Goal: Information Seeking & Learning: Compare options

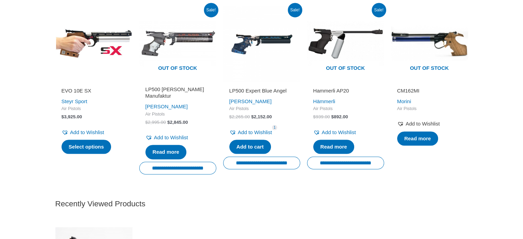
scroll to position [1032, 0]
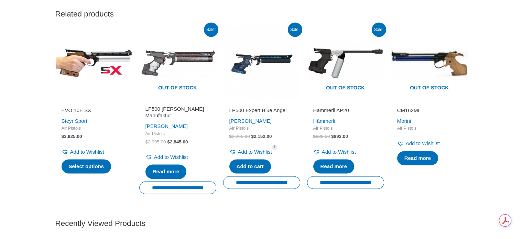
click at [80, 114] on h2 "EVO 10E SX" at bounding box center [94, 110] width 65 height 7
click at [269, 114] on h2 "LP500 Expert Blue Angel" at bounding box center [261, 110] width 65 height 7
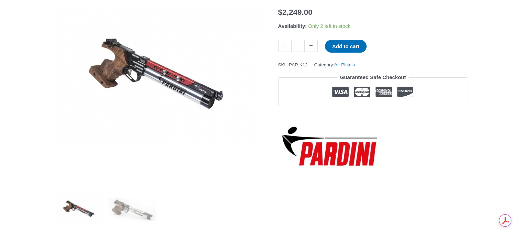
scroll to position [0, 0]
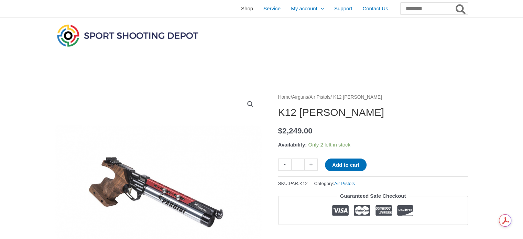
click at [241, 9] on span "Shop" at bounding box center [247, 8] width 12 height 17
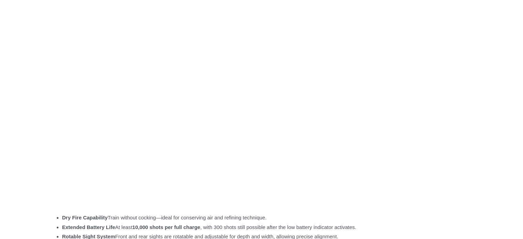
scroll to position [481, 0]
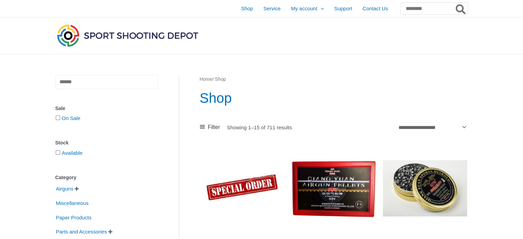
click at [128, 78] on input "text" at bounding box center [106, 82] width 103 height 14
type input "******"
click at [120, 83] on input "text" at bounding box center [106, 82] width 103 height 14
type input "**********"
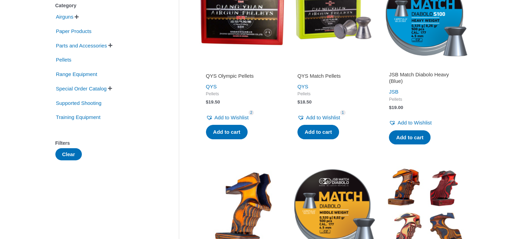
scroll to position [103, 0]
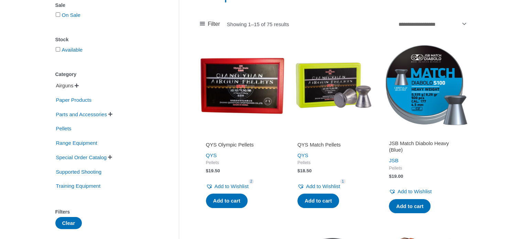
click at [70, 88] on span "Airguns" at bounding box center [64, 86] width 19 height 12
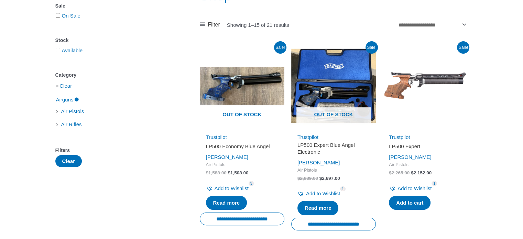
scroll to position [103, 0]
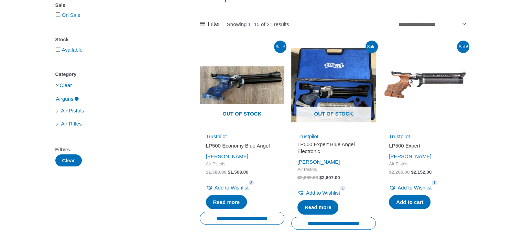
click at [431, 81] on img at bounding box center [425, 85] width 85 height 85
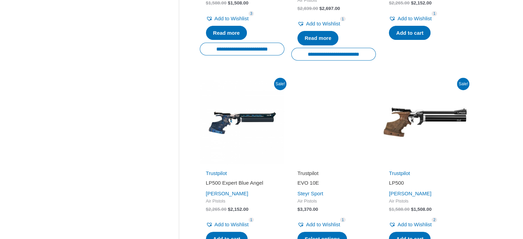
scroll to position [309, 0]
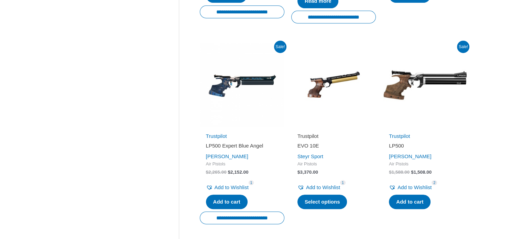
click at [310, 136] on link "Trustpilot" at bounding box center [307, 136] width 21 height 6
click at [312, 157] on link "Steyr Sport" at bounding box center [310, 156] width 26 height 6
click at [314, 145] on h2 "EVO 10E" at bounding box center [333, 145] width 72 height 7
click at [400, 155] on link "[PERSON_NAME]" at bounding box center [410, 156] width 42 height 6
click at [429, 172] on bdi "$ 1,508.00" at bounding box center [421, 172] width 21 height 5
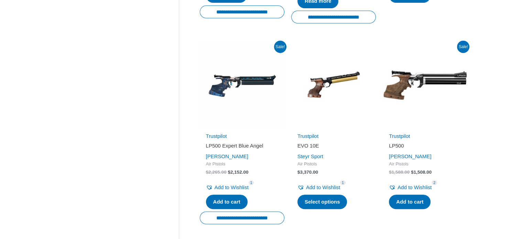
click at [424, 78] on img at bounding box center [425, 85] width 85 height 85
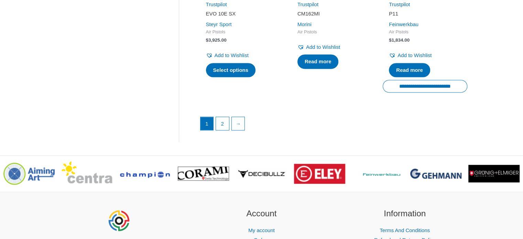
scroll to position [1032, 0]
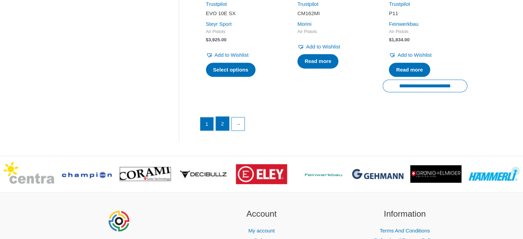
click at [224, 122] on link "2" at bounding box center [222, 124] width 13 height 14
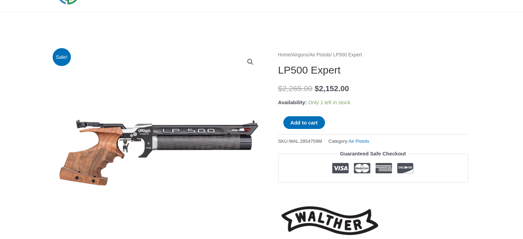
scroll to position [34, 0]
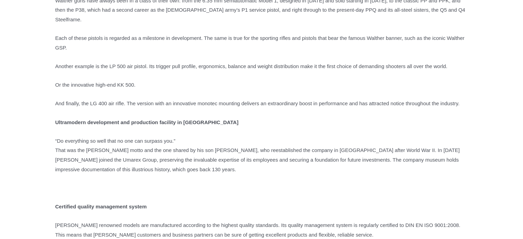
scroll to position [138, 0]
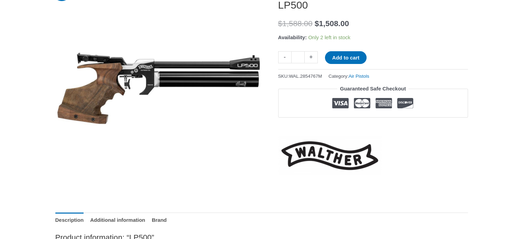
scroll to position [103, 0]
